Goal: Task Accomplishment & Management: Complete application form

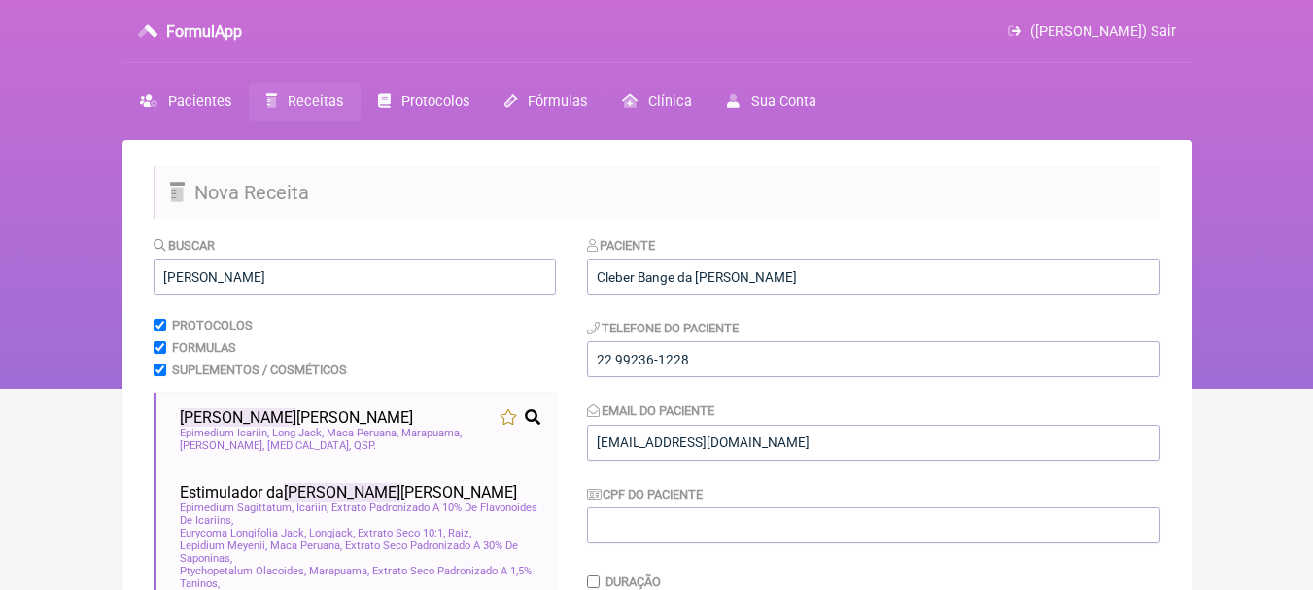
scroll to position [540, 0]
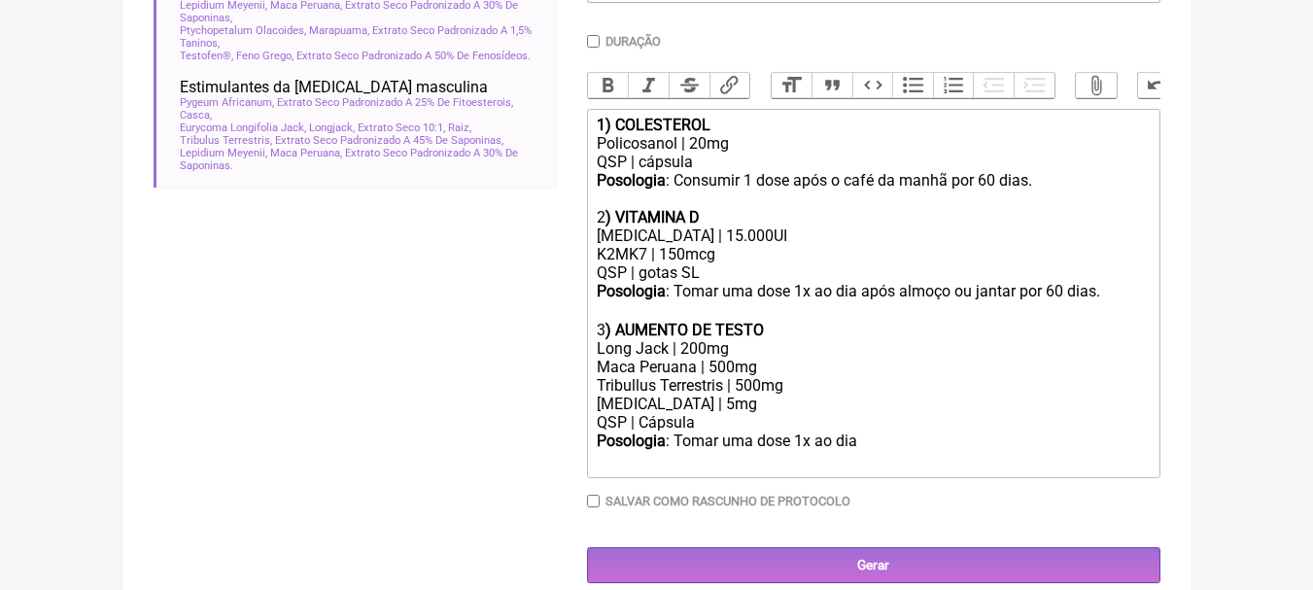
click at [895, 432] on div "QSP | Cápsula" at bounding box center [873, 422] width 552 height 18
click at [887, 453] on div "Posologia : Tomar uma dose 1x ao dia ㅤ" at bounding box center [873, 451] width 552 height 39
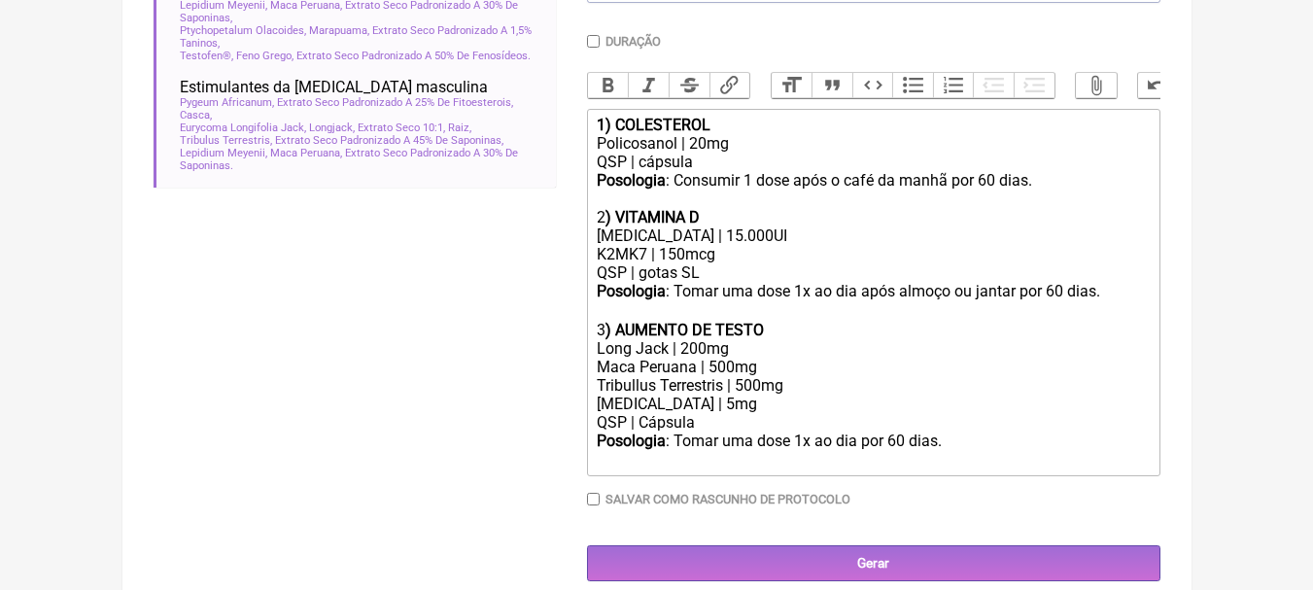
type trix-editor "<div><strong>1) COLESTEROL</strong></div><div>[MEDICAL_DATA] | 20mg<br>QSP | cá…"
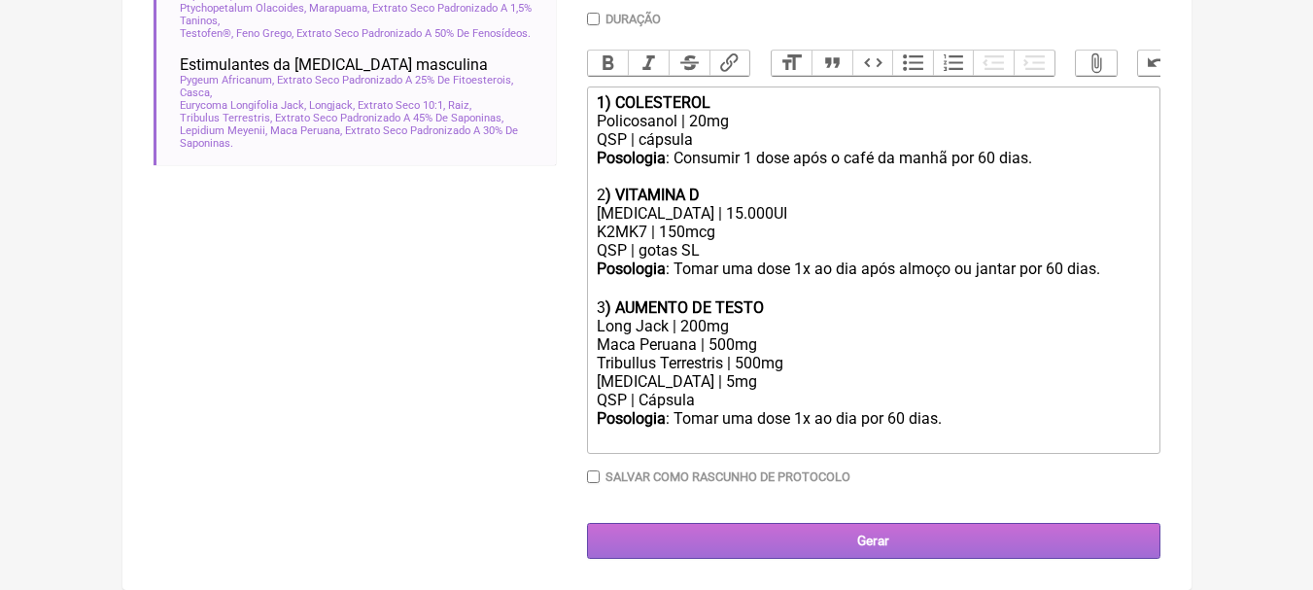
scroll to position [577, 0]
click at [1008, 530] on input "Gerar" at bounding box center [873, 541] width 573 height 36
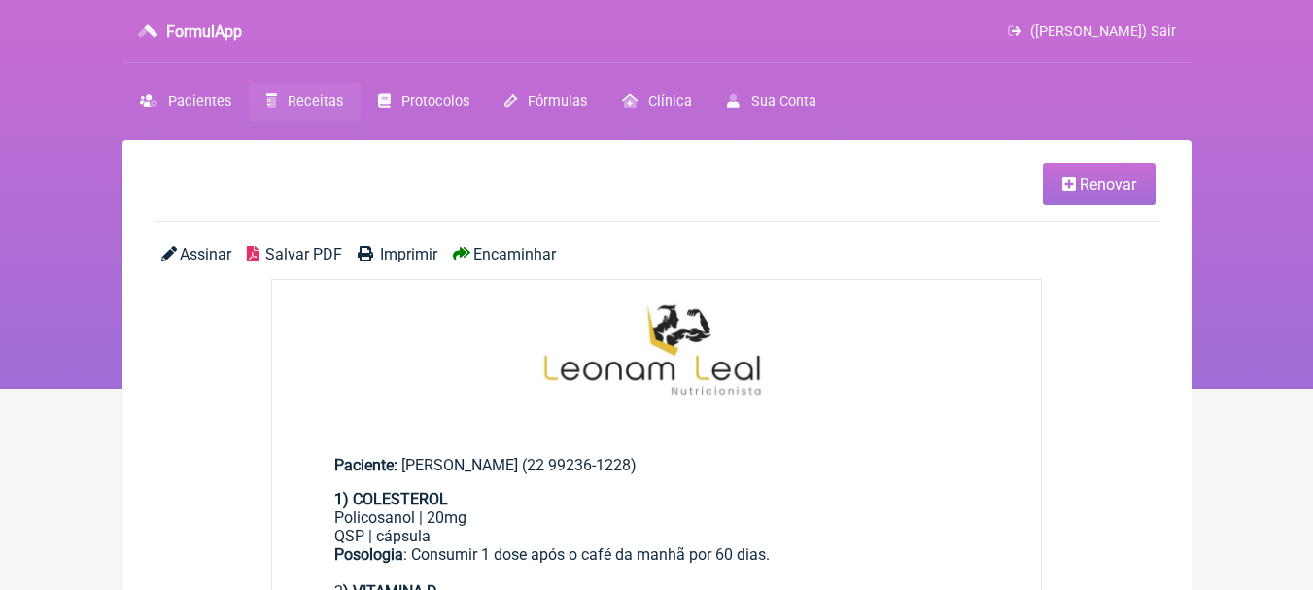
click at [302, 250] on span "Salvar PDF" at bounding box center [303, 254] width 77 height 18
click at [1215, 319] on nav "FormulApp (Leonam Leal) Sair Pacientes Receitas Protocolos Fórmulas Clínica Sua…" at bounding box center [656, 194] width 1313 height 389
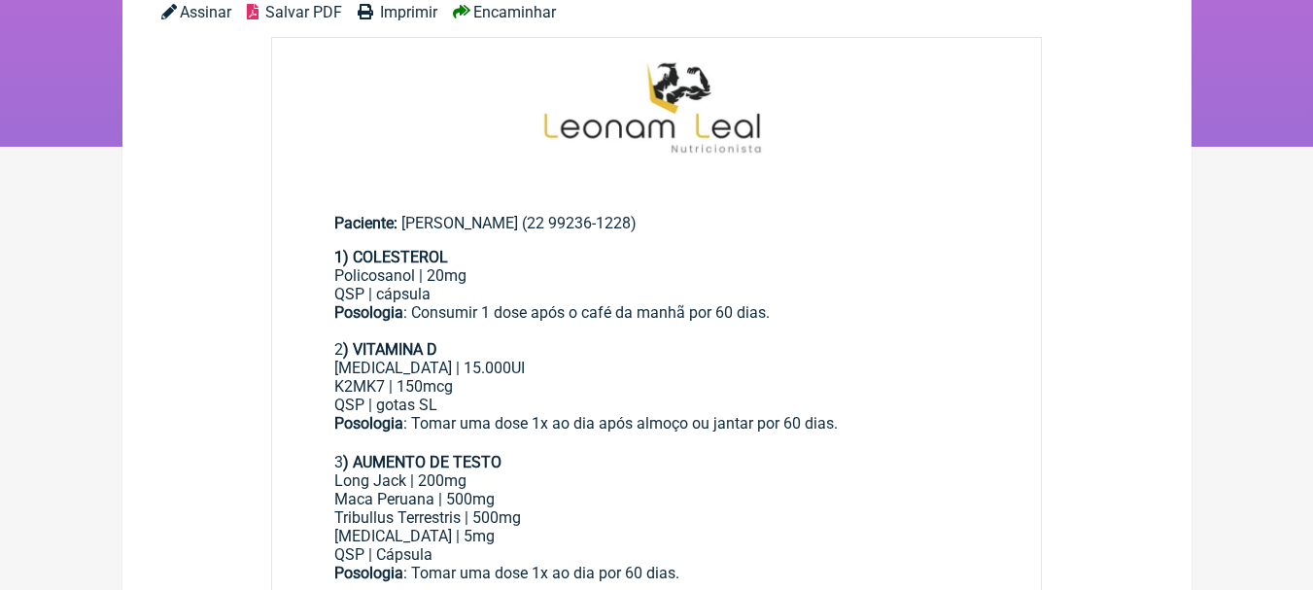
scroll to position [389, 0]
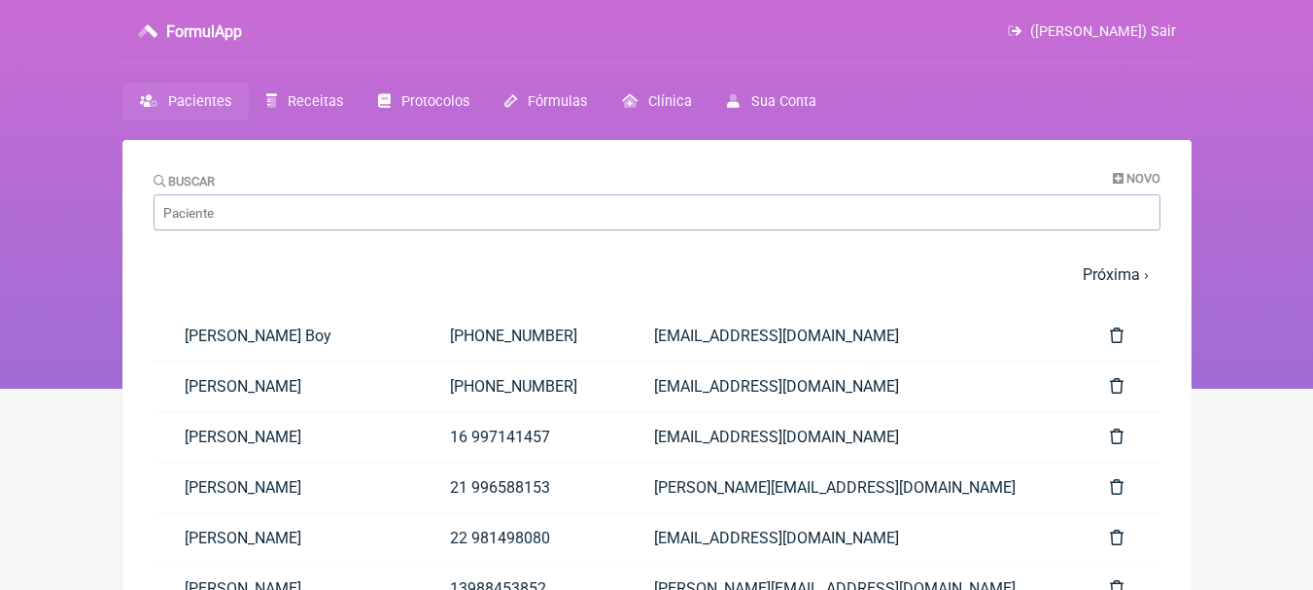
click at [1155, 165] on main "Buscar Novo 1 2 3 4 5 … Próxima › Última » Paciente Telefone Email Juliana Balo…" at bounding box center [656, 552] width 1069 height 824
click at [1150, 174] on span "Novo" at bounding box center [1143, 178] width 34 height 15
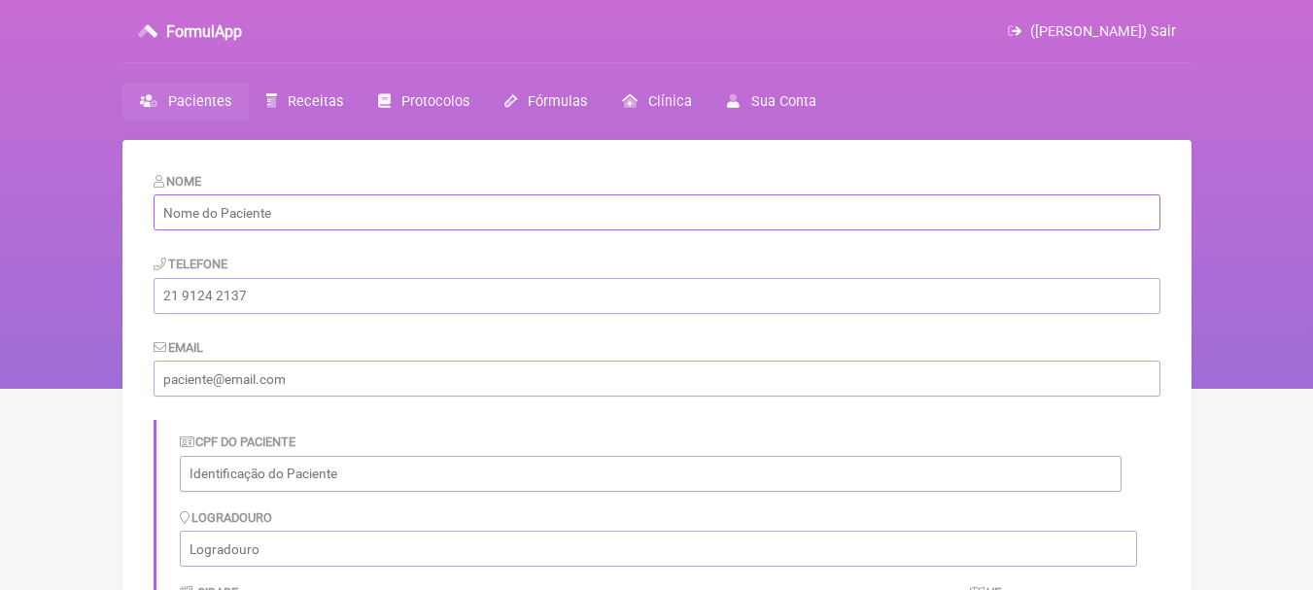
click at [388, 213] on input "text" at bounding box center [657, 212] width 1007 height 36
paste input "Stéphani Rimes Fagundes"
type input "Stéphani Rimes Fagundes"
click at [567, 285] on input "tel" at bounding box center [657, 296] width 1007 height 36
paste input "(22) 99909-3485"
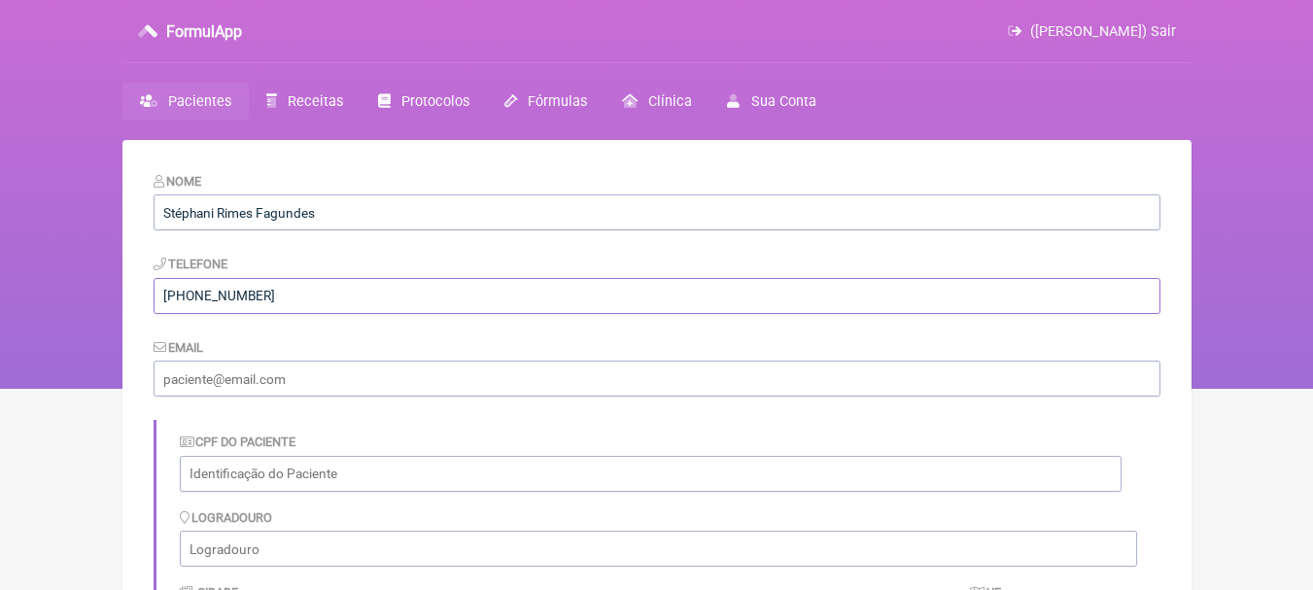
type input "(22) 99909-3485"
click at [431, 378] on input "email" at bounding box center [657, 379] width 1007 height 36
paste input "(22) 99909-3485"
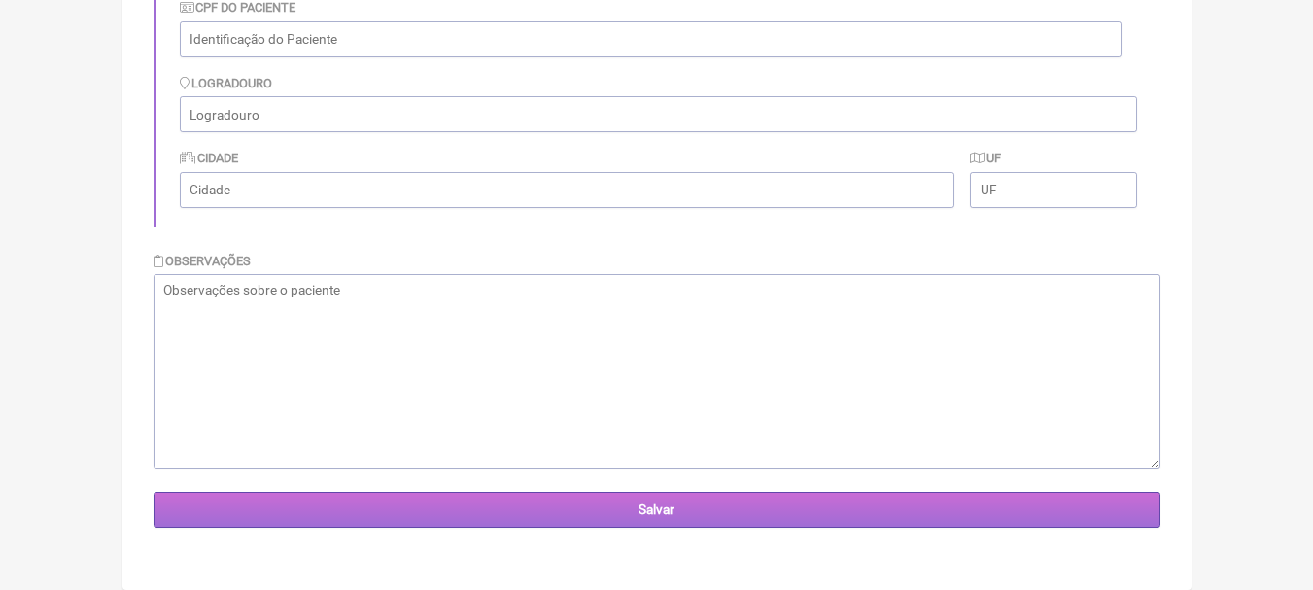
type input "(22) 99909-3485"
click at [738, 518] on input "Salvar" at bounding box center [657, 510] width 1007 height 36
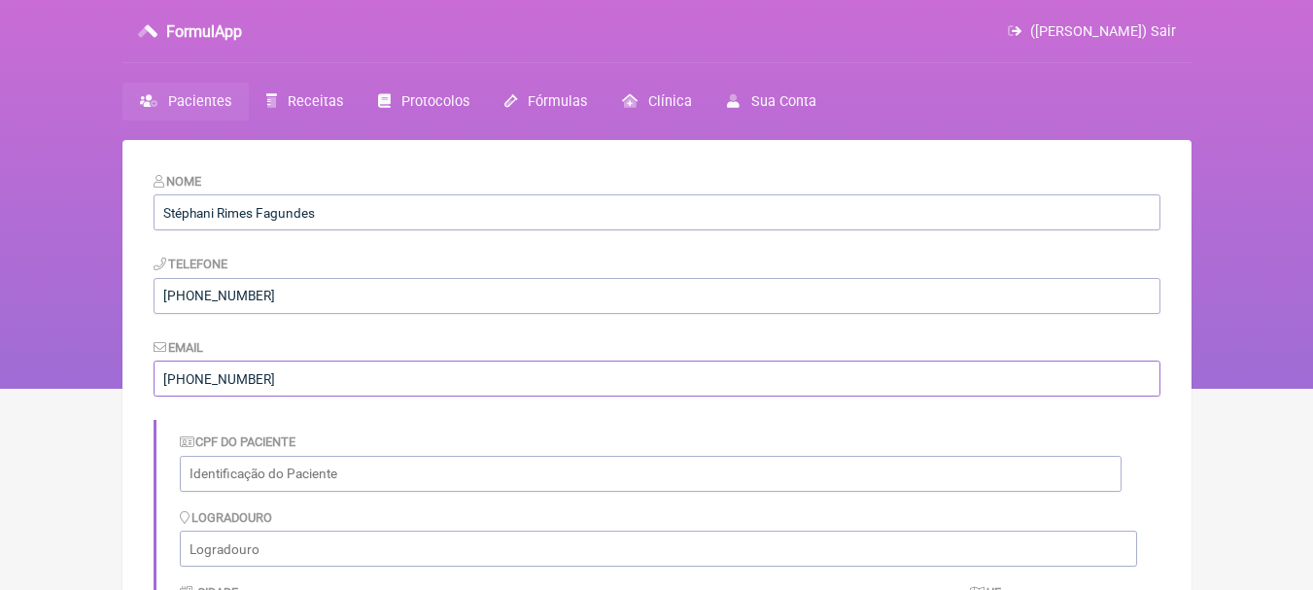
drag, startPoint x: 307, startPoint y: 389, endPoint x: 0, endPoint y: 374, distance: 307.5
click at [0, 374] on div "FormulApp (Leonam Leal) Sair Pacientes Receitas Protocolos Fórmulas Clínica Sua…" at bounding box center [656, 194] width 1313 height 389
click at [369, 363] on input "email" at bounding box center [657, 379] width 1007 height 36
paste input "stephanirimesfagundes@gmail.com"
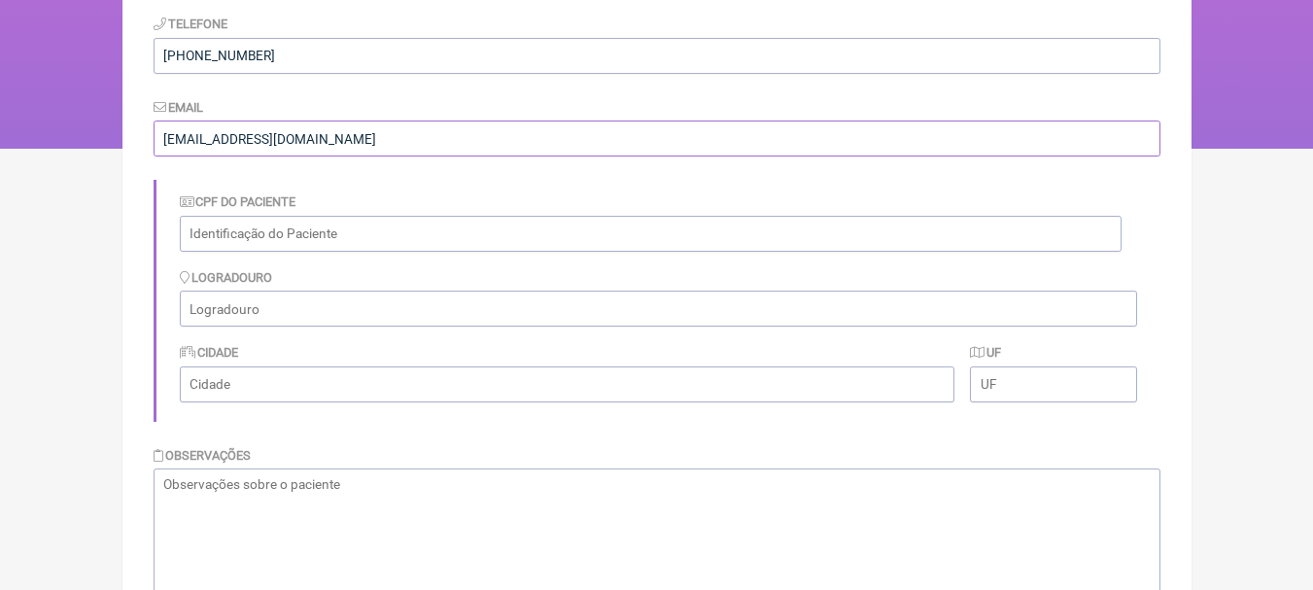
scroll to position [434, 0]
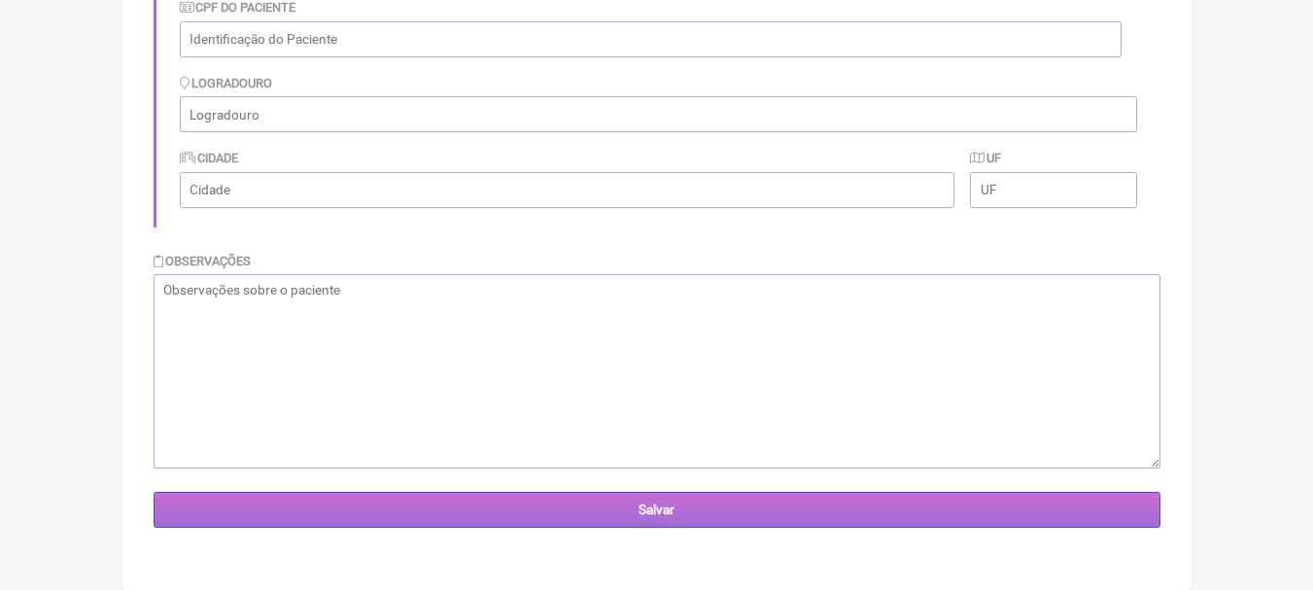
type input "stephanirimesfagundes@gmail.com"
click at [611, 514] on input "Salvar" at bounding box center [657, 510] width 1007 height 36
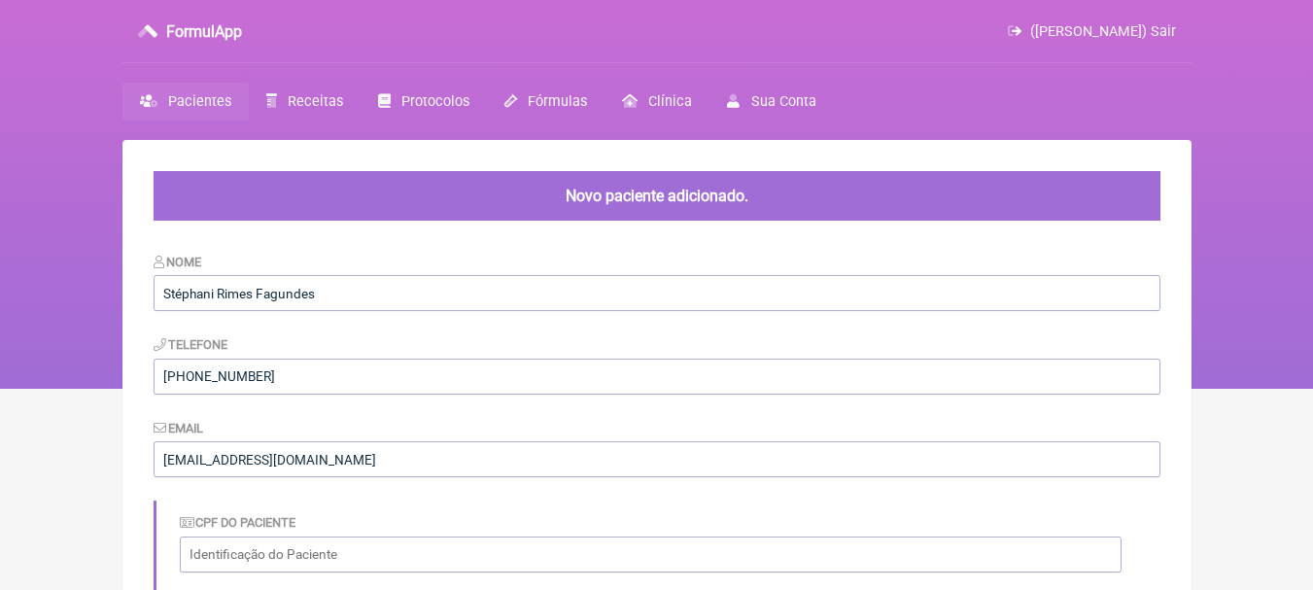
click at [208, 101] on span "Pacientes" at bounding box center [199, 101] width 63 height 17
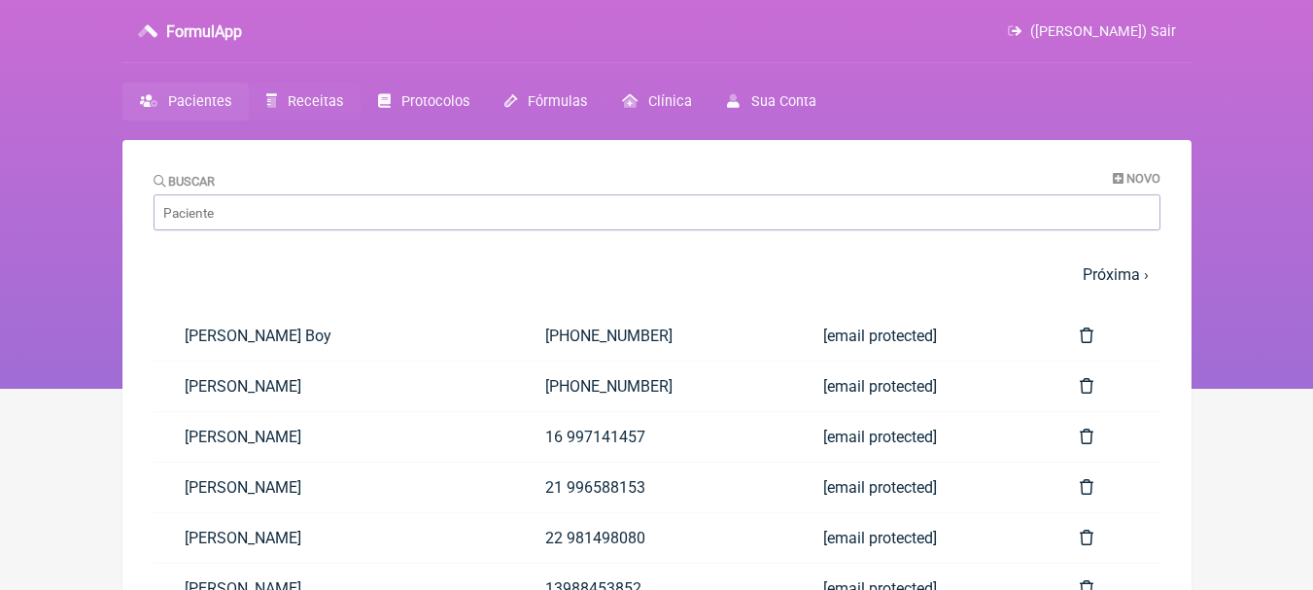
click at [276, 100] on link "Receitas" at bounding box center [305, 102] width 112 height 38
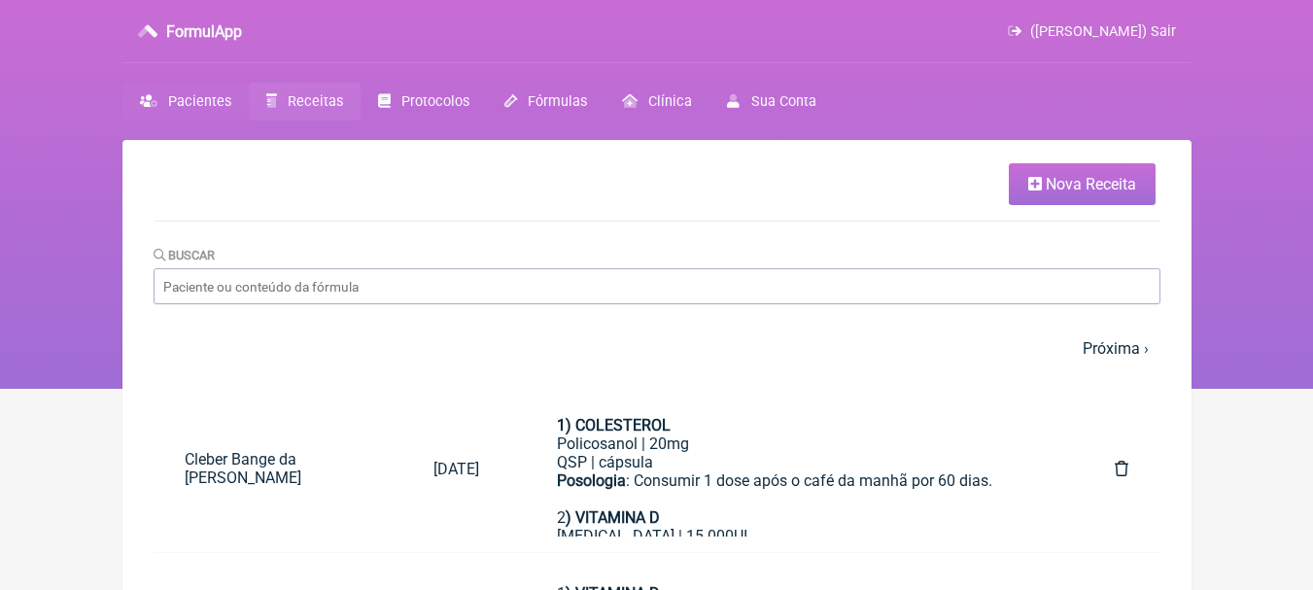
click at [196, 88] on link "Pacientes" at bounding box center [185, 102] width 126 height 38
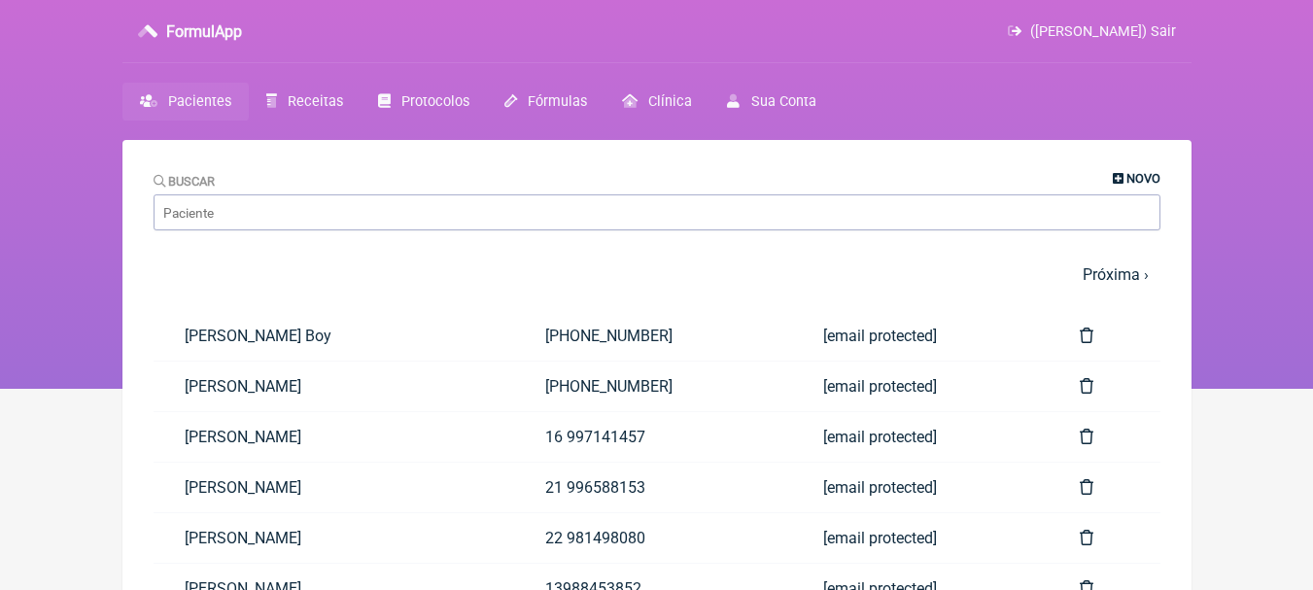
click at [1142, 176] on span "Novo" at bounding box center [1143, 178] width 34 height 15
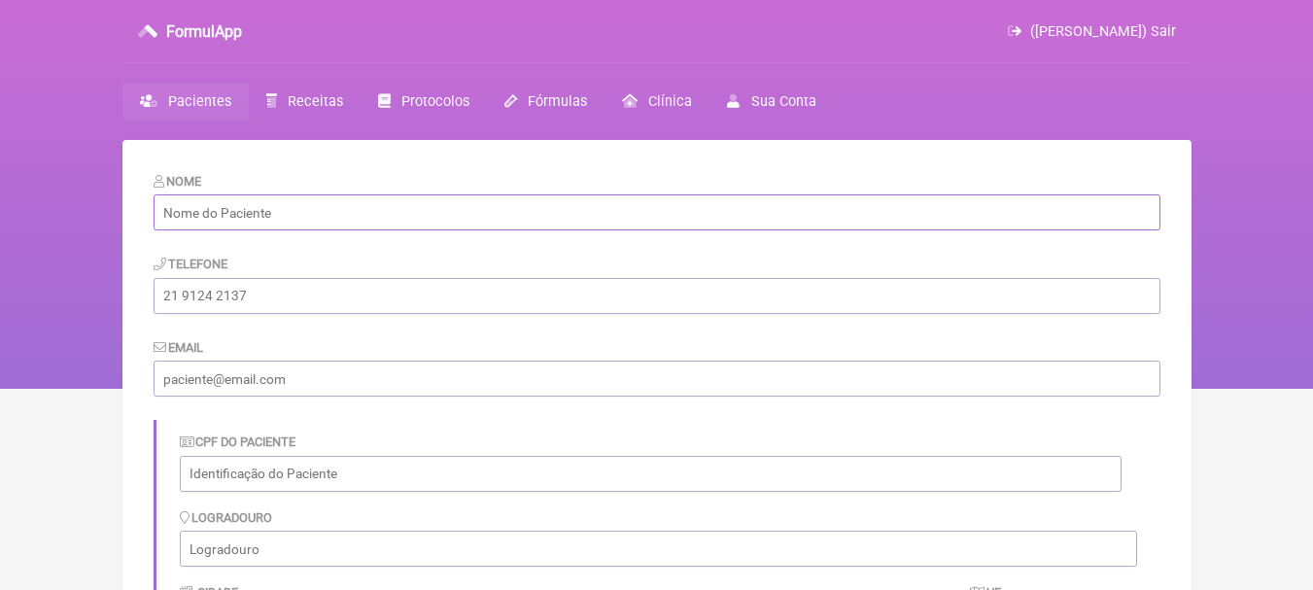
click at [490, 211] on input "text" at bounding box center [657, 212] width 1007 height 36
click at [295, 94] on span "Receitas" at bounding box center [315, 101] width 55 height 17
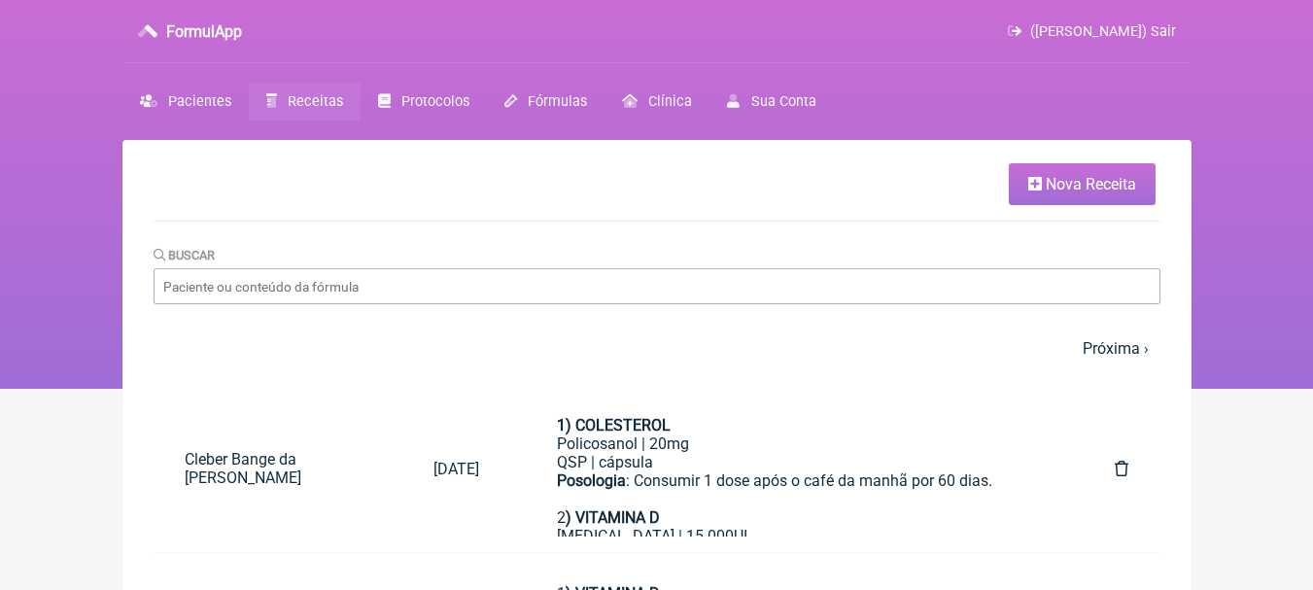
click at [190, 100] on span "Pacientes" at bounding box center [199, 101] width 63 height 17
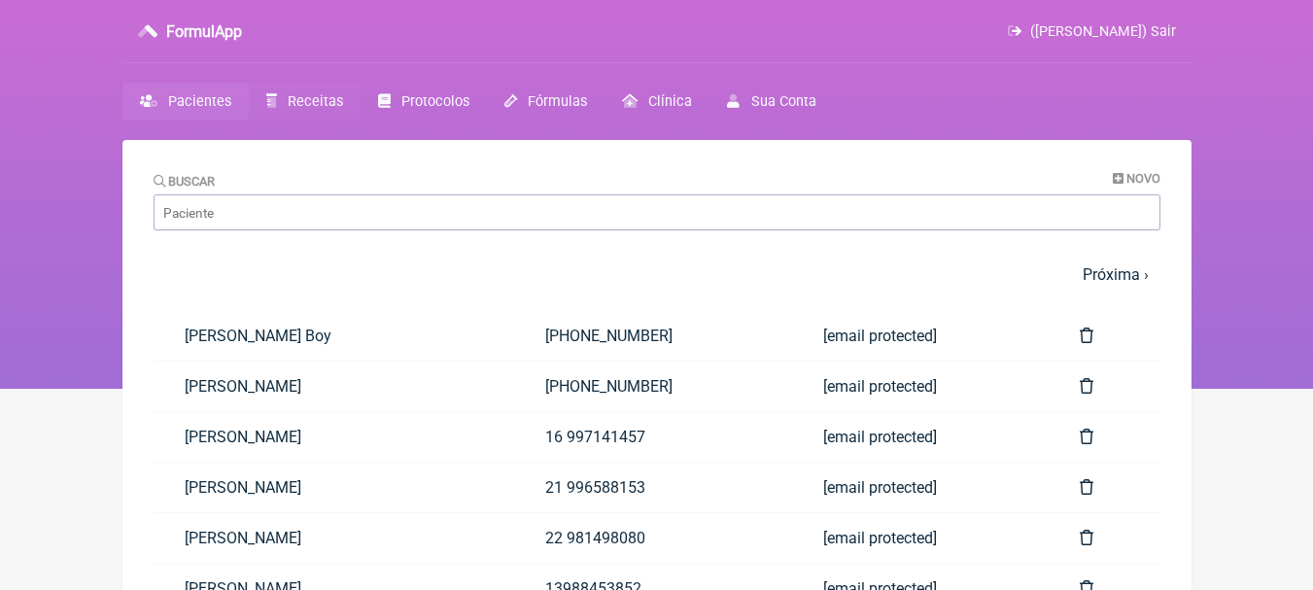
click at [271, 104] on icon at bounding box center [271, 101] width 11 height 14
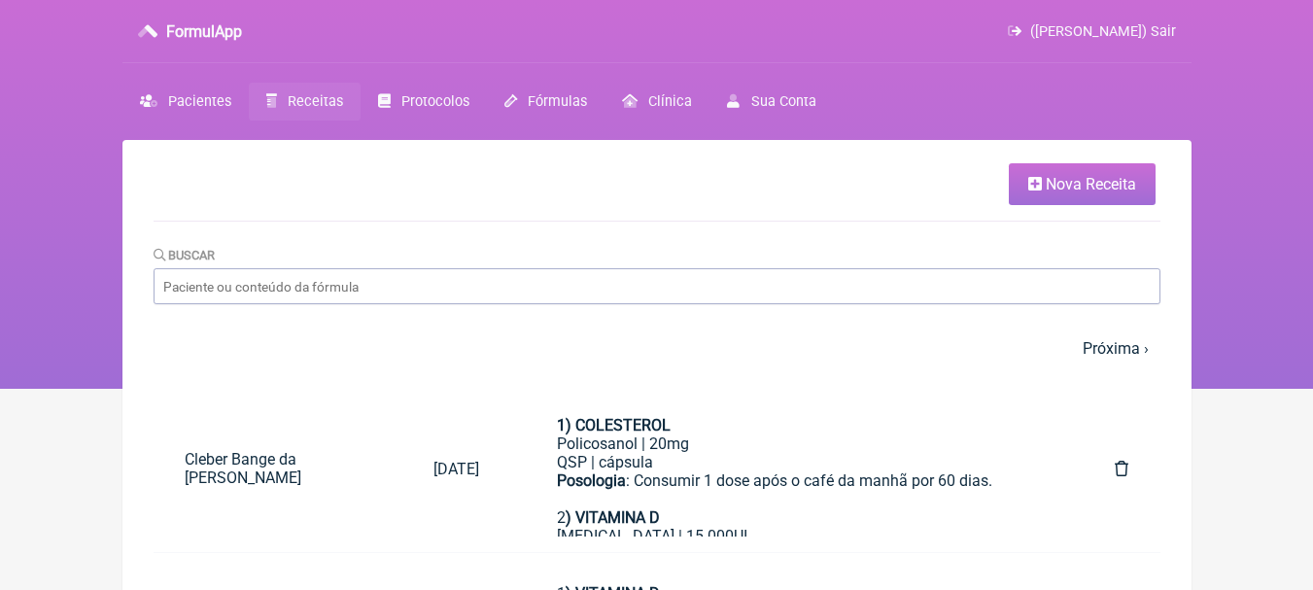
click at [1122, 178] on span "Nova Receita" at bounding box center [1091, 184] width 90 height 18
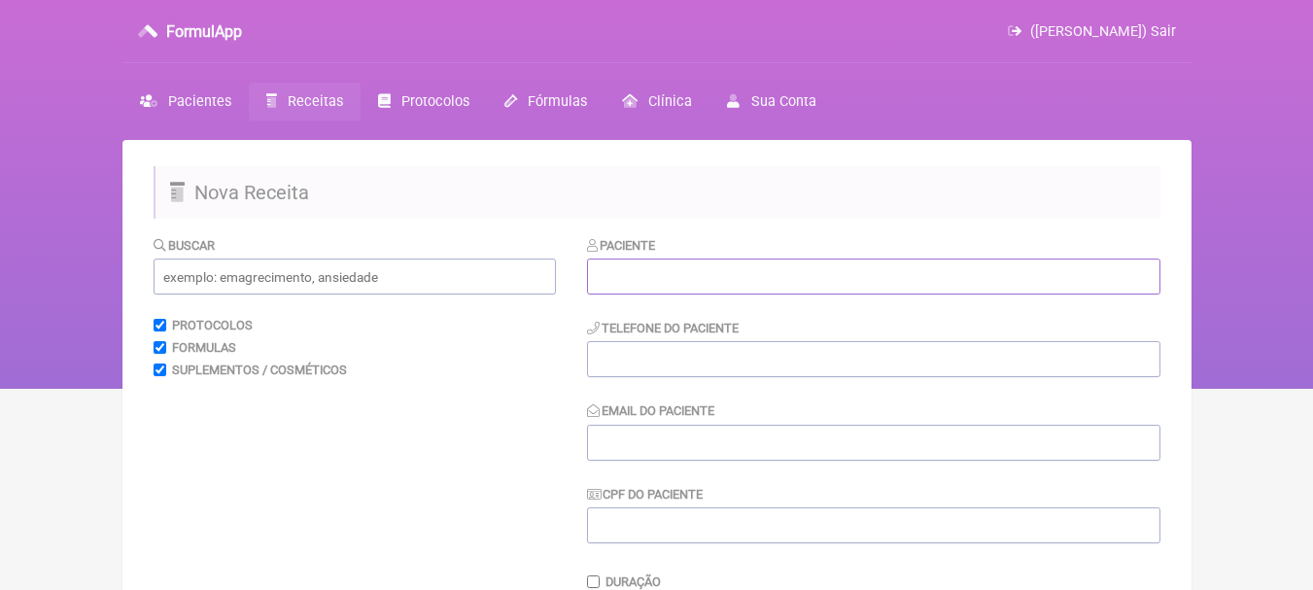
click at [675, 272] on input "text" at bounding box center [873, 277] width 573 height 36
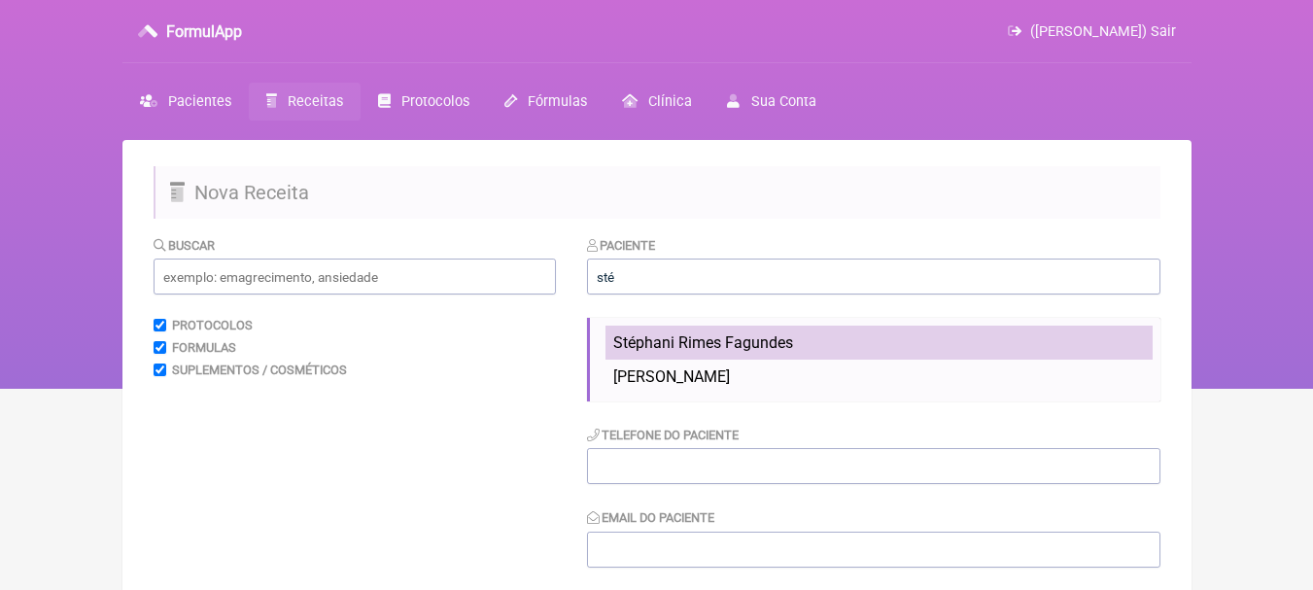
click at [755, 348] on span "Stéphani Rimes Fagundes" at bounding box center [703, 342] width 180 height 18
type input "Stéphani Rimes Fagundes"
type input "(22) 99909-3485"
type input "stephanirimesfagundes@gmail.com"
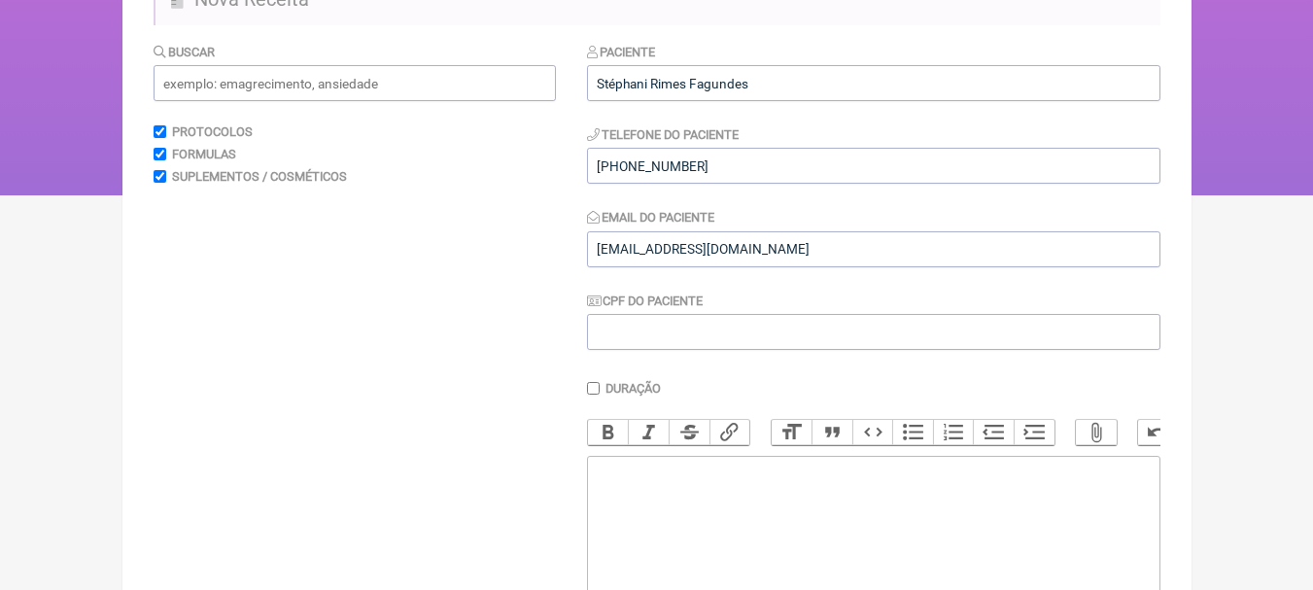
scroll to position [194, 0]
click at [332, 85] on input "text" at bounding box center [355, 82] width 402 height 36
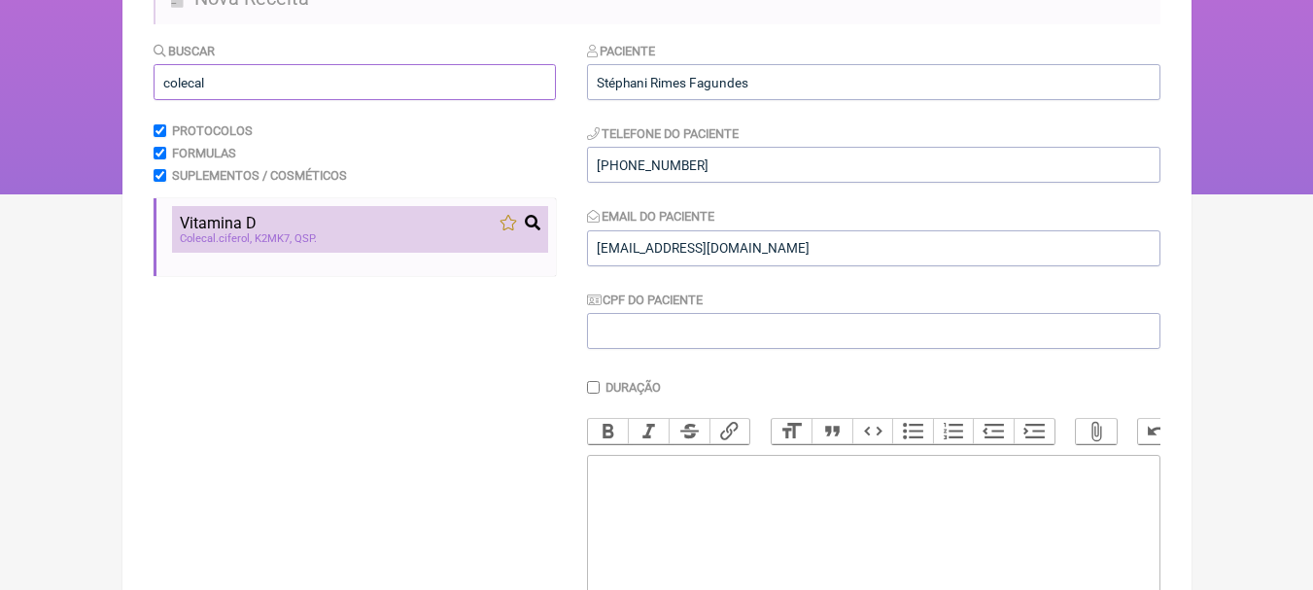
type input "colecal"
click at [365, 241] on div "Colecal ciferol K2MK7 QSP" at bounding box center [360, 238] width 361 height 13
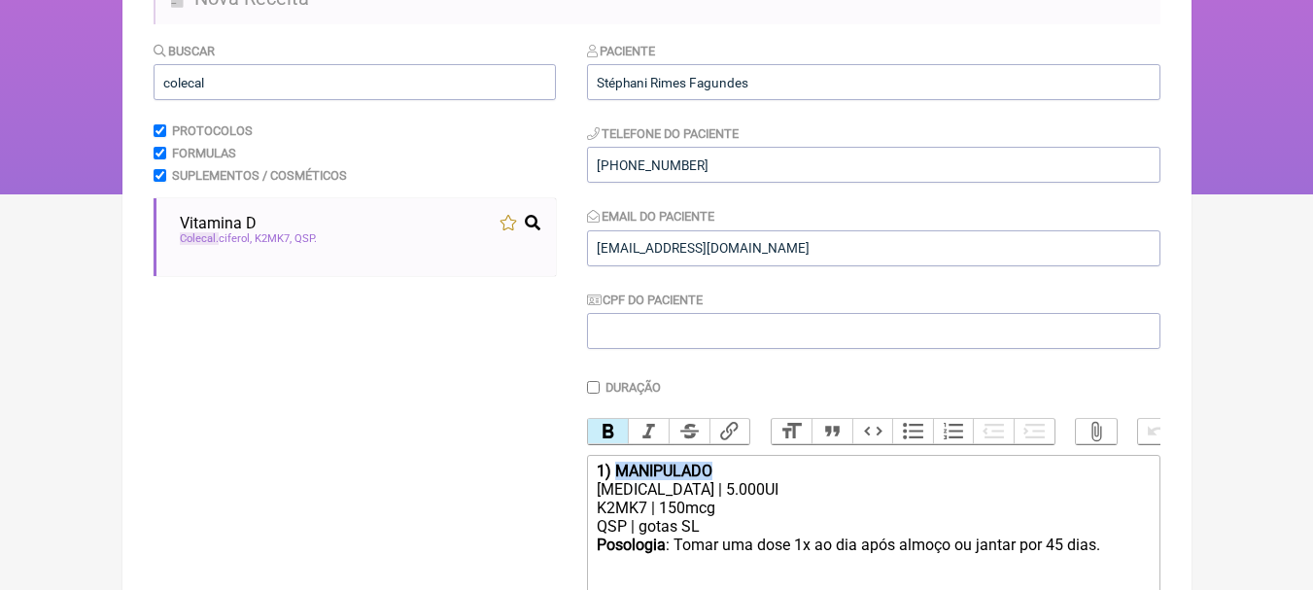
drag, startPoint x: 727, startPoint y: 489, endPoint x: 615, endPoint y: 481, distance: 112.0
click at [615, 480] on div "1) MANIPULADO" at bounding box center [873, 471] width 552 height 18
click at [709, 499] on div "Colecalciferol | 5.000UI" at bounding box center [873, 489] width 552 height 18
click at [1060, 560] on div "Posologia : Tomar uma dose 1x ao dia após almoço ou jantar por 45 dias. ㅤ" at bounding box center [873, 555] width 552 height 39
type trix-editor "<div><strong>1) VITAMINA D</strong></div><div>Colecalciferol | 10.000UI</div><d…"
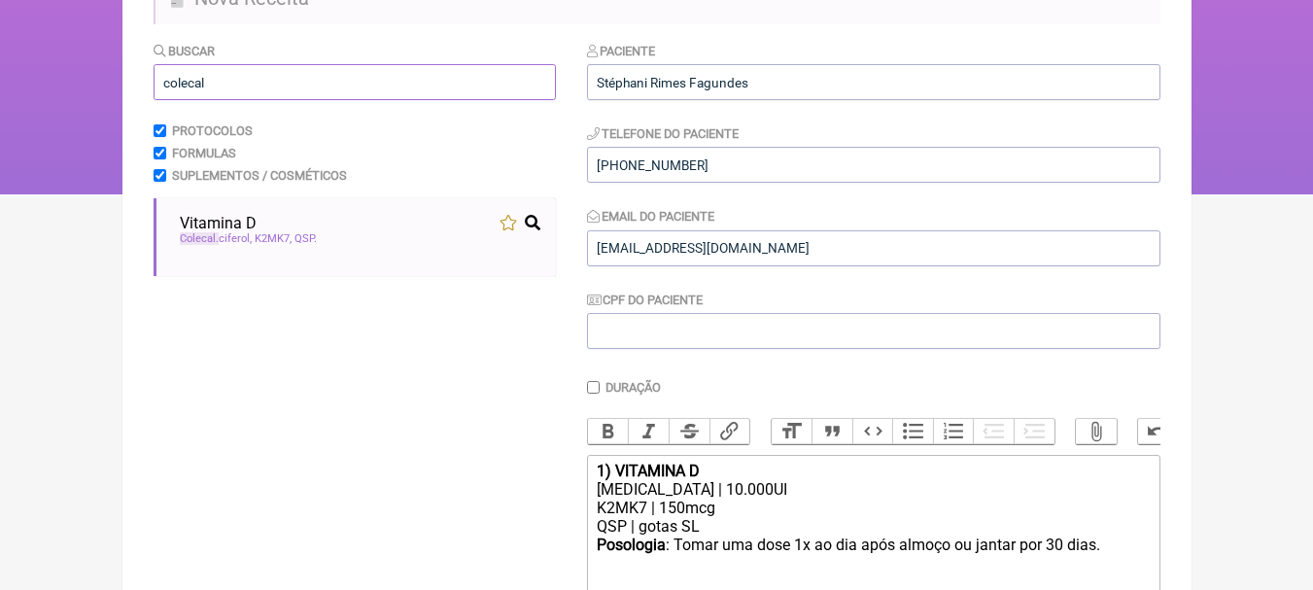
drag, startPoint x: 268, startPoint y: 74, endPoint x: 16, endPoint y: 73, distance: 252.7
click at [16, 73] on div "FormulApp (Leonam Leal) Sair Pacientes Receitas Protocolos Fórmulas Clínica Sua…" at bounding box center [656, 0] width 1313 height 389
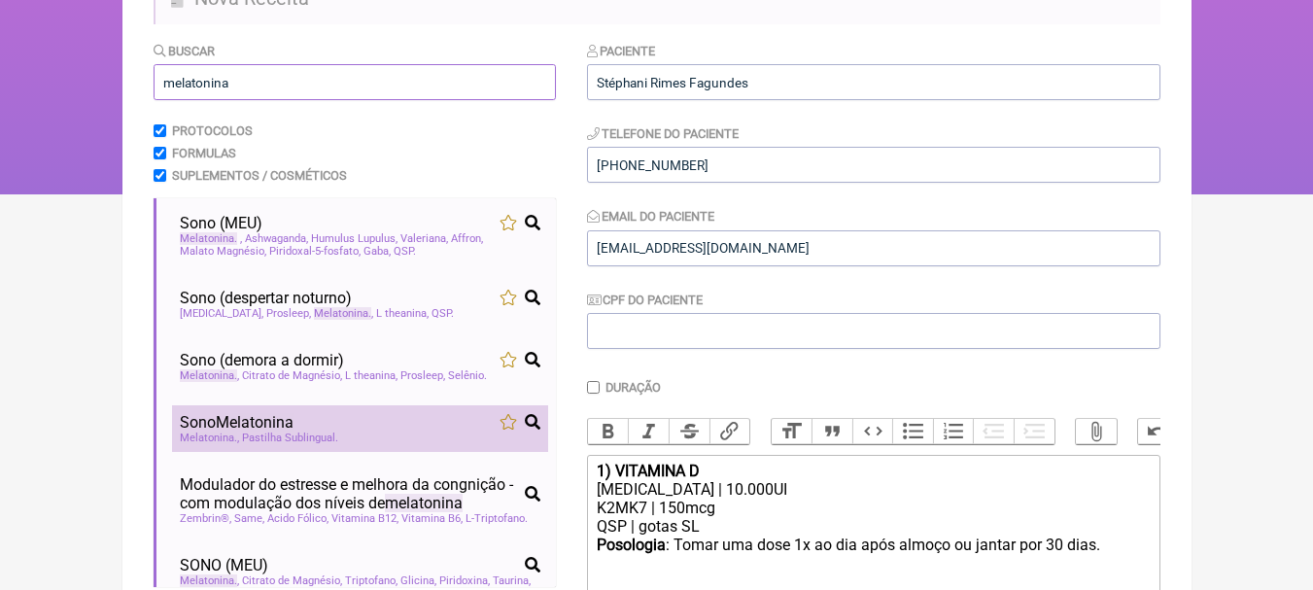
type input "melatonina"
click at [431, 419] on div "Sono Melatonina" at bounding box center [360, 422] width 361 height 18
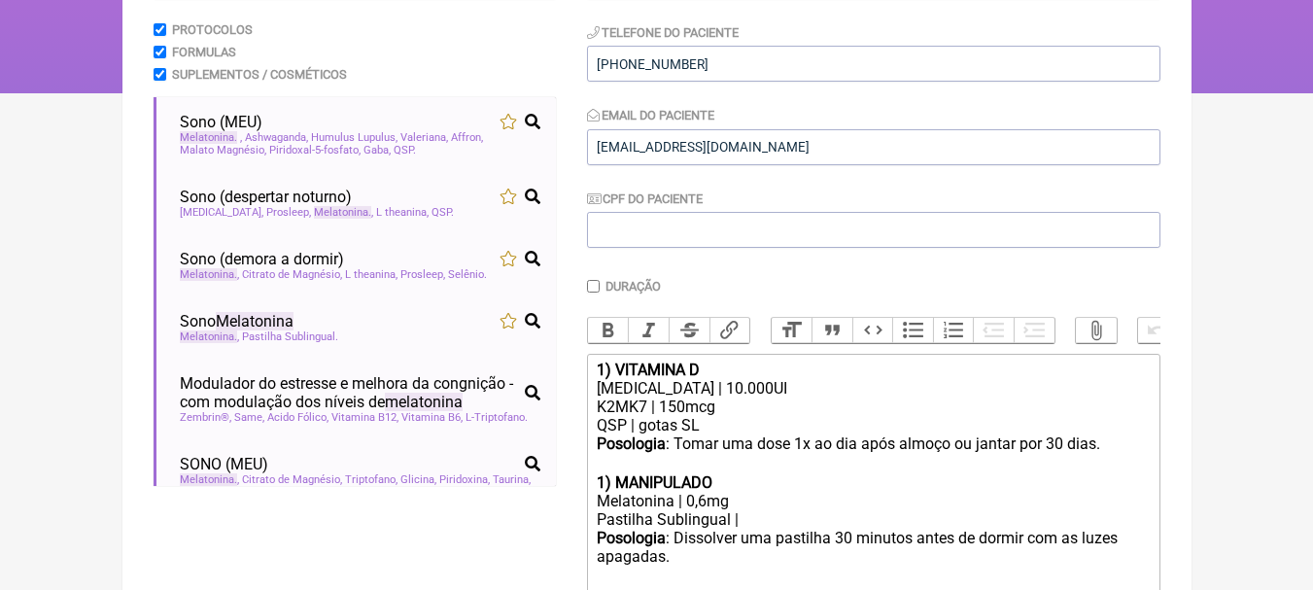
scroll to position [450, 0]
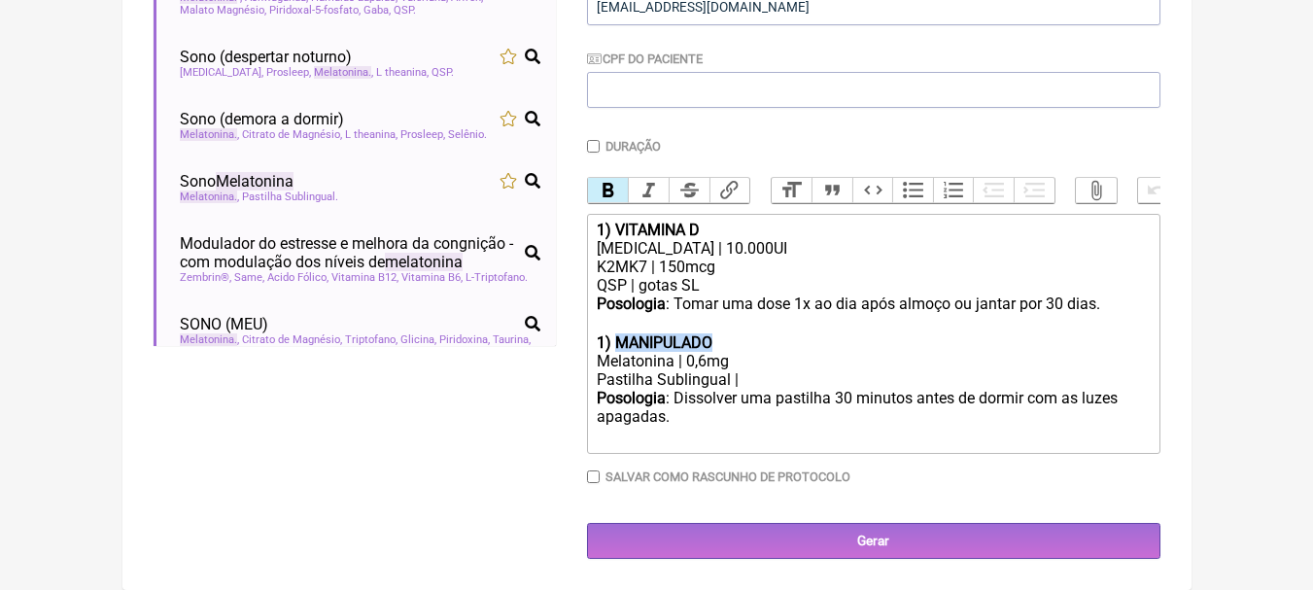
drag, startPoint x: 723, startPoint y: 343, endPoint x: 617, endPoint y: 340, distance: 106.0
click at [617, 340] on div "1) MANIPULADO" at bounding box center [873, 342] width 552 height 18
click at [602, 341] on strong "1) SONO" at bounding box center [627, 342] width 60 height 18
click at [703, 355] on div "Melatonina | 0,6mg" at bounding box center [873, 361] width 552 height 18
drag, startPoint x: 730, startPoint y: 381, endPoint x: 594, endPoint y: 382, distance: 136.1
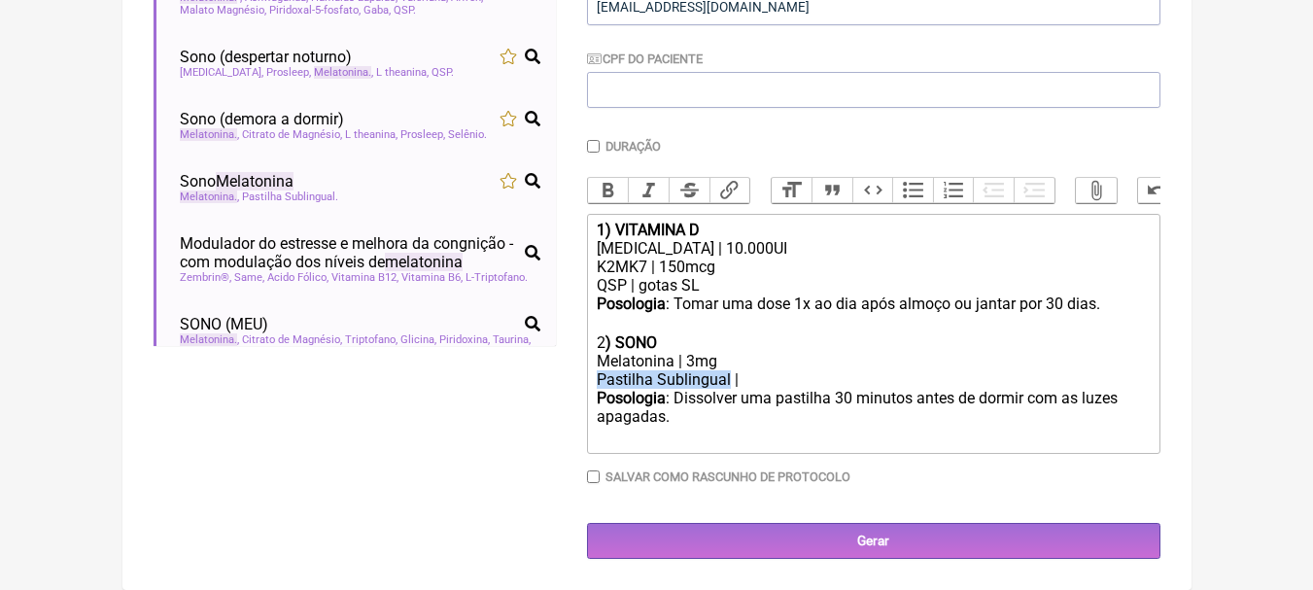
click at [594, 382] on trix-editor "1) VITAMINA D Colecalciferol | 10.000UI K2MK7 | 150mcg QSP | gotas SL Posologia…" at bounding box center [873, 334] width 573 height 240
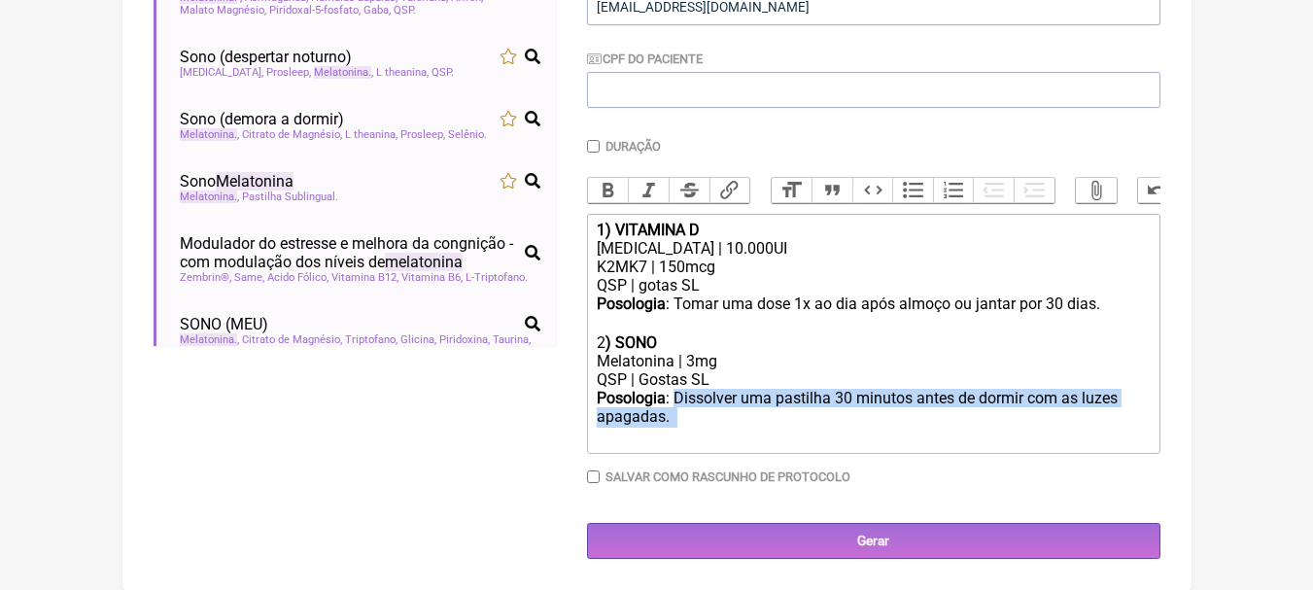
drag, startPoint x: 674, startPoint y: 397, endPoint x: 696, endPoint y: 431, distance: 40.2
click at [696, 431] on div "Posologia : Dissolver uma pastilha 30 minutos antes de dormir com as luzes apag…" at bounding box center [873, 417] width 552 height 57
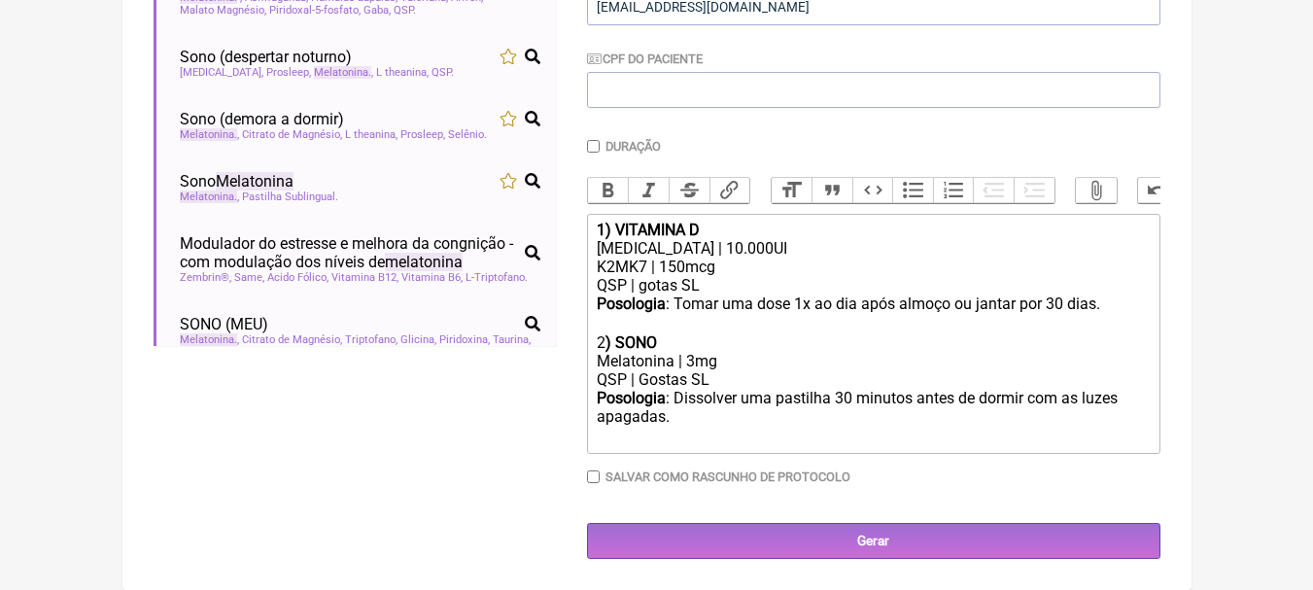
scroll to position [443, 0]
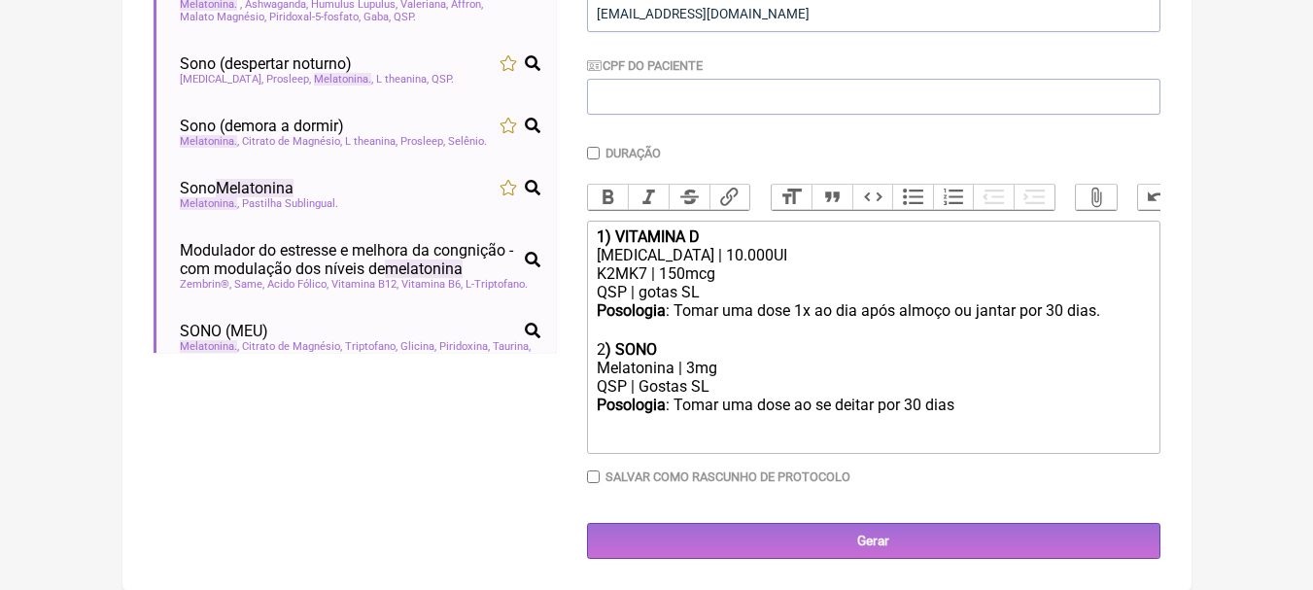
type trix-editor "<div><strong>1) VITAMINA D</strong></div><div>Colecalciferol | 10.000UI</div><d…"
click at [1001, 418] on trix-editor "1) VITAMINA D Colecalciferol | 10.000UI K2MK7 | 150mcg QSP | gotas SL Posologia…" at bounding box center [873, 337] width 573 height 233
